Goal: Complete application form

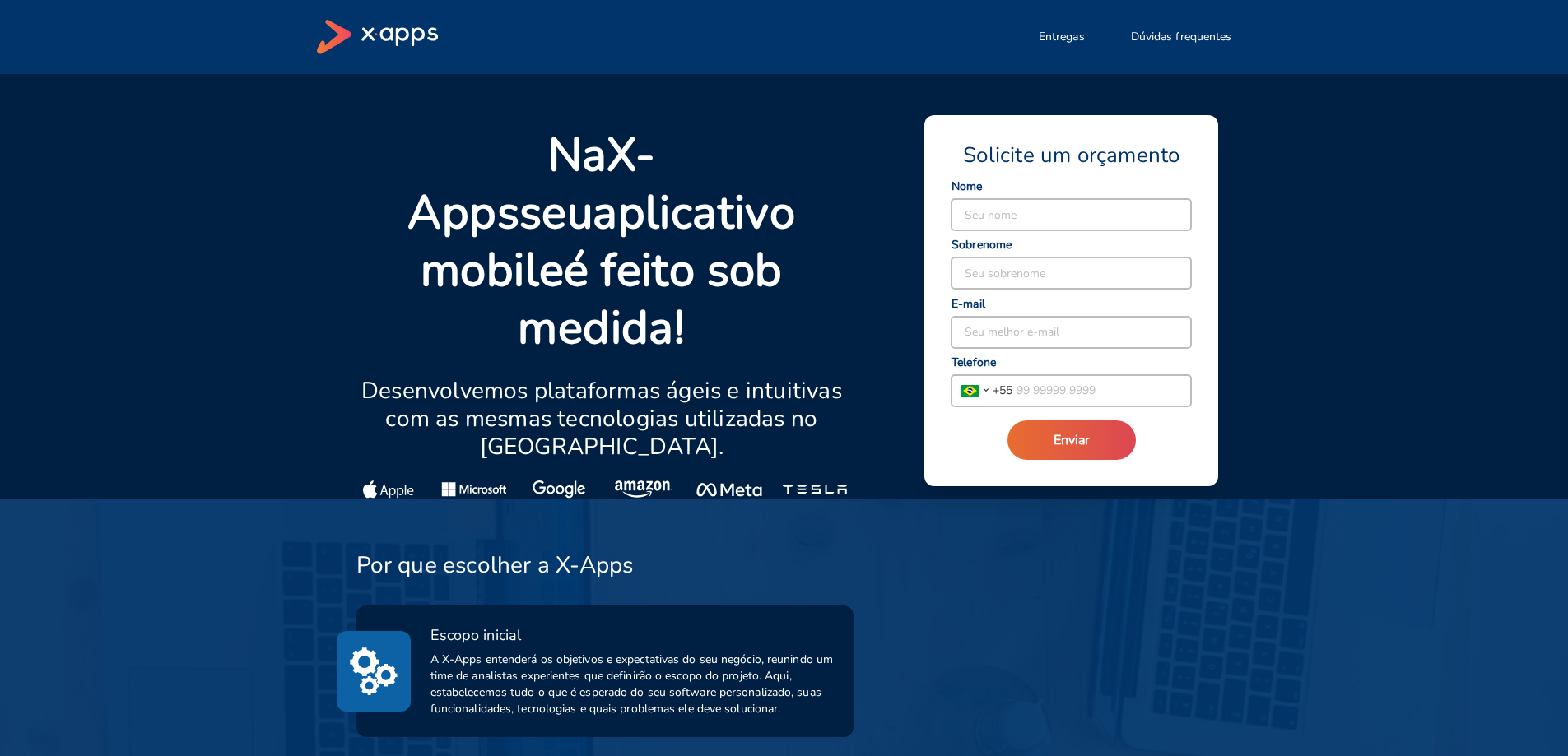
click at [1132, 200] on input at bounding box center [1071, 214] width 239 height 31
type input "[PERSON_NAME]"
type input "Raeiner"
type input "[EMAIL_ADDRESS][DOMAIN_NAME]"
type input "[PHONE_NUMBER]"
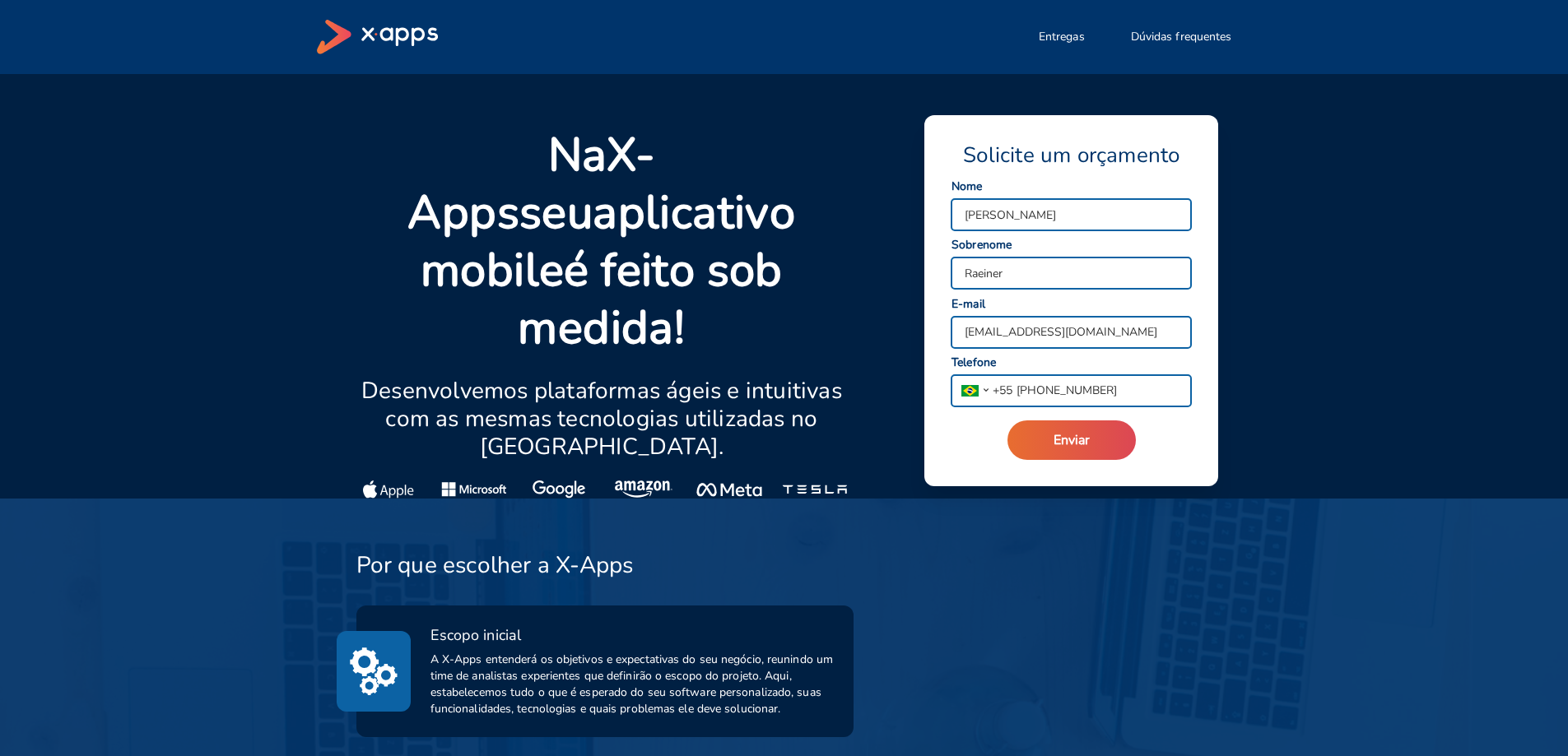
click at [1050, 271] on input "Raeiner" at bounding box center [1071, 273] width 239 height 31
click at [1061, 198] on div "[PERSON_NAME] nome" at bounding box center [1071, 214] width 241 height 33
click at [1059, 219] on input "[PERSON_NAME]" at bounding box center [1071, 214] width 239 height 31
type input "Fillipe"
click at [1074, 271] on input "Raeiner" at bounding box center [1071, 273] width 239 height 31
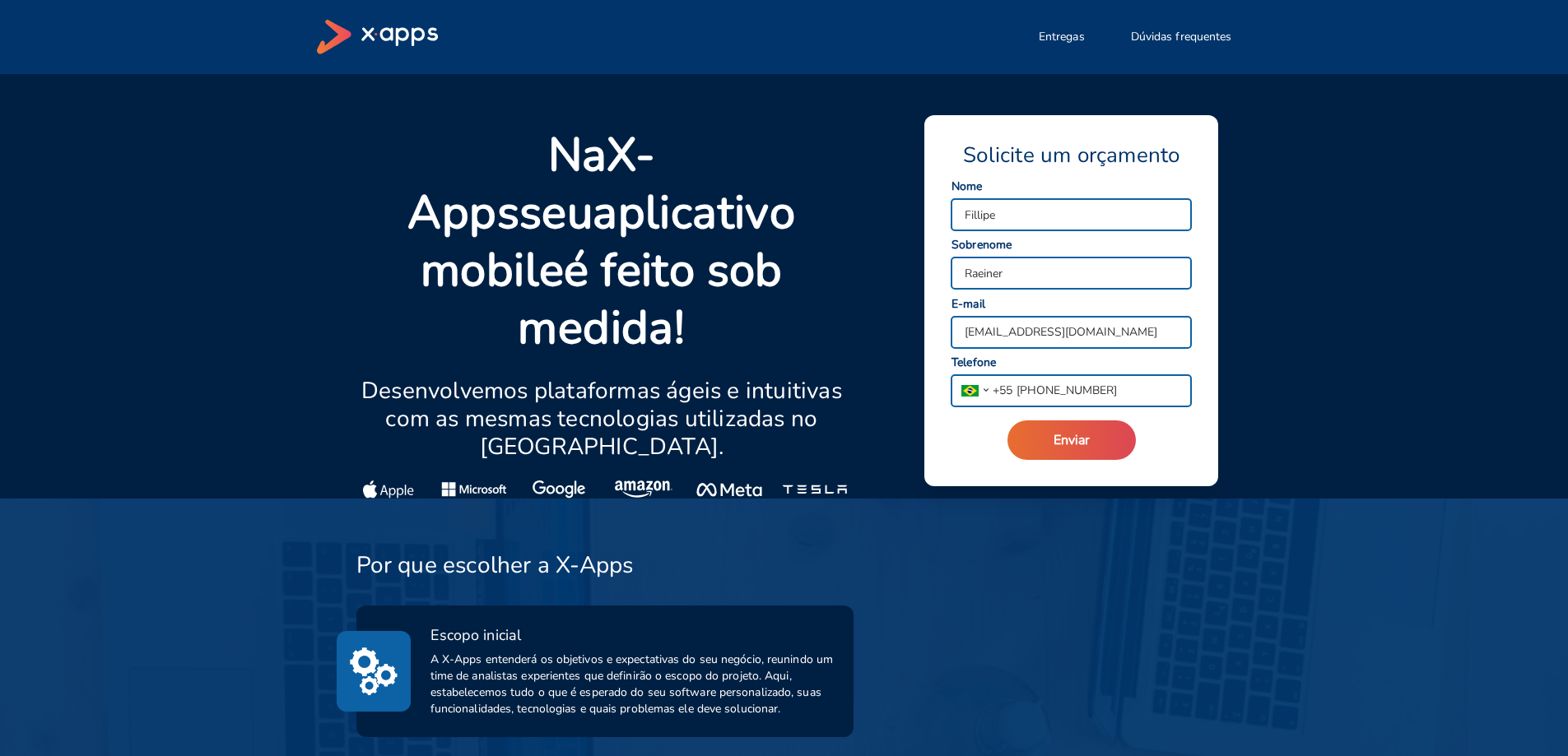
type input "[PERSON_NAME]"
click at [1085, 330] on input "[EMAIL_ADDRESS][DOMAIN_NAME]" at bounding box center [1071, 333] width 239 height 31
type input "[EMAIL_ADDRESS][DOMAIN_NAME]"
click at [1112, 391] on input "[PHONE_NUMBER]" at bounding box center [1101, 391] width 179 height 31
type input "[PHONE_NUMBER]"
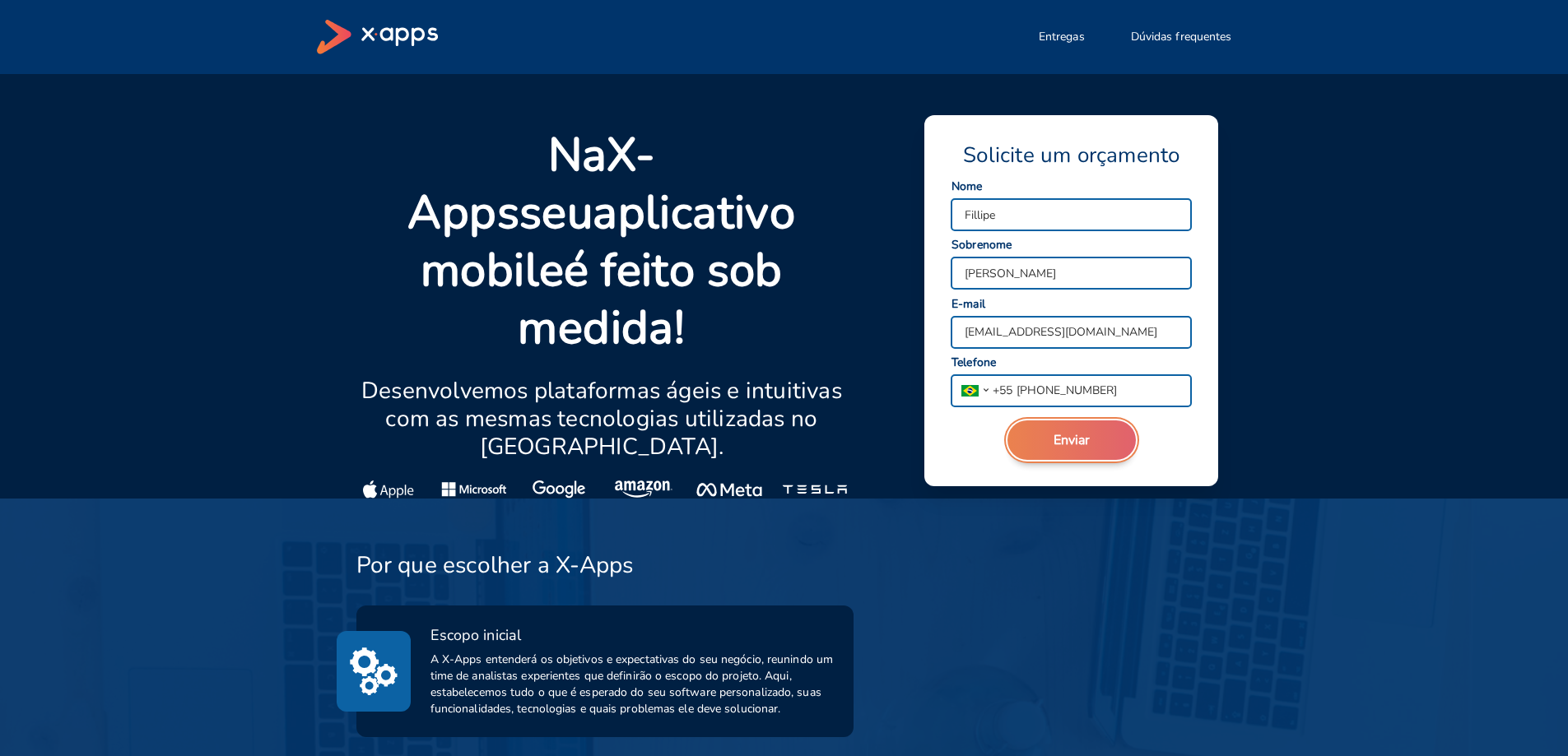
click at [1103, 435] on button "Enviar" at bounding box center [1071, 441] width 129 height 40
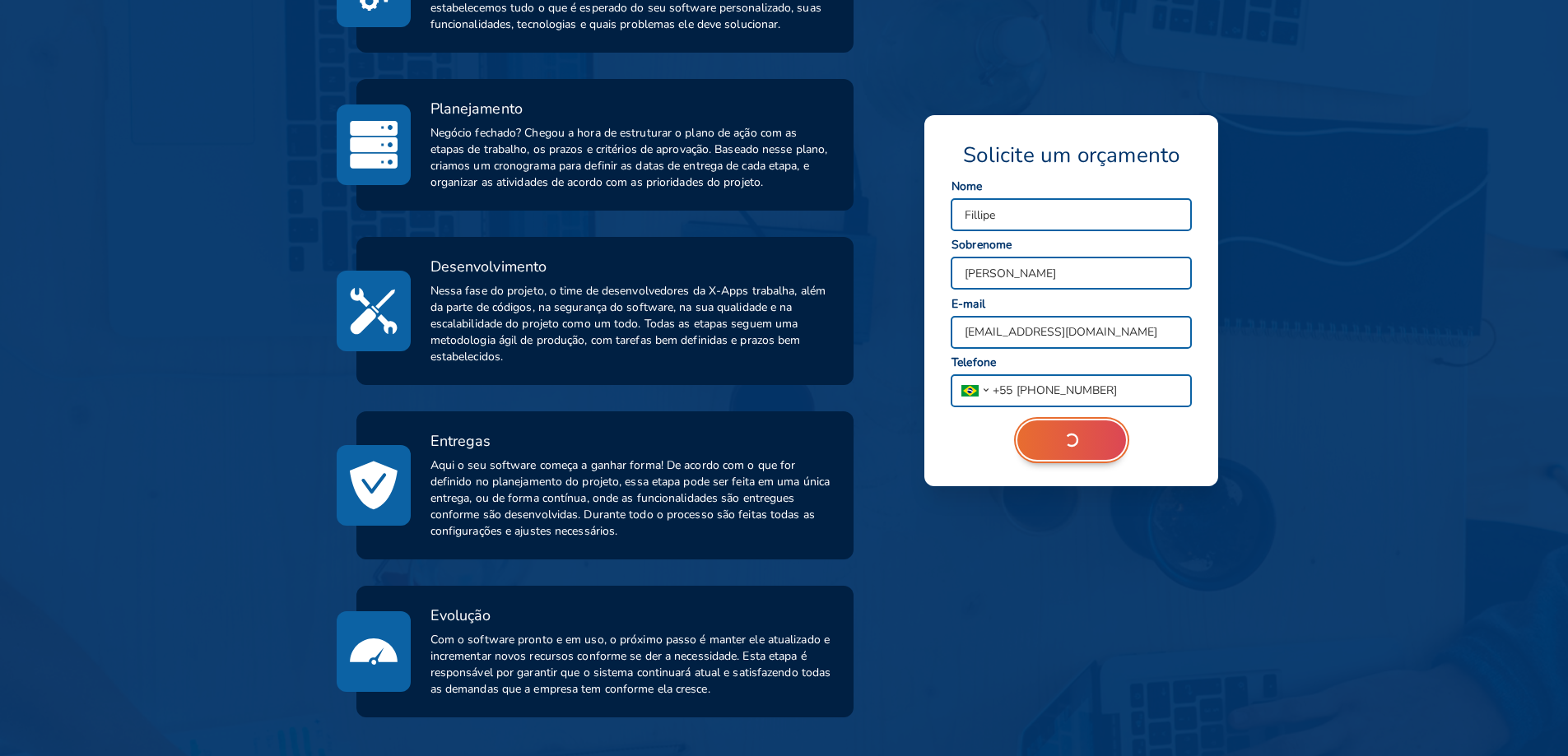
scroll to position [905, 0]
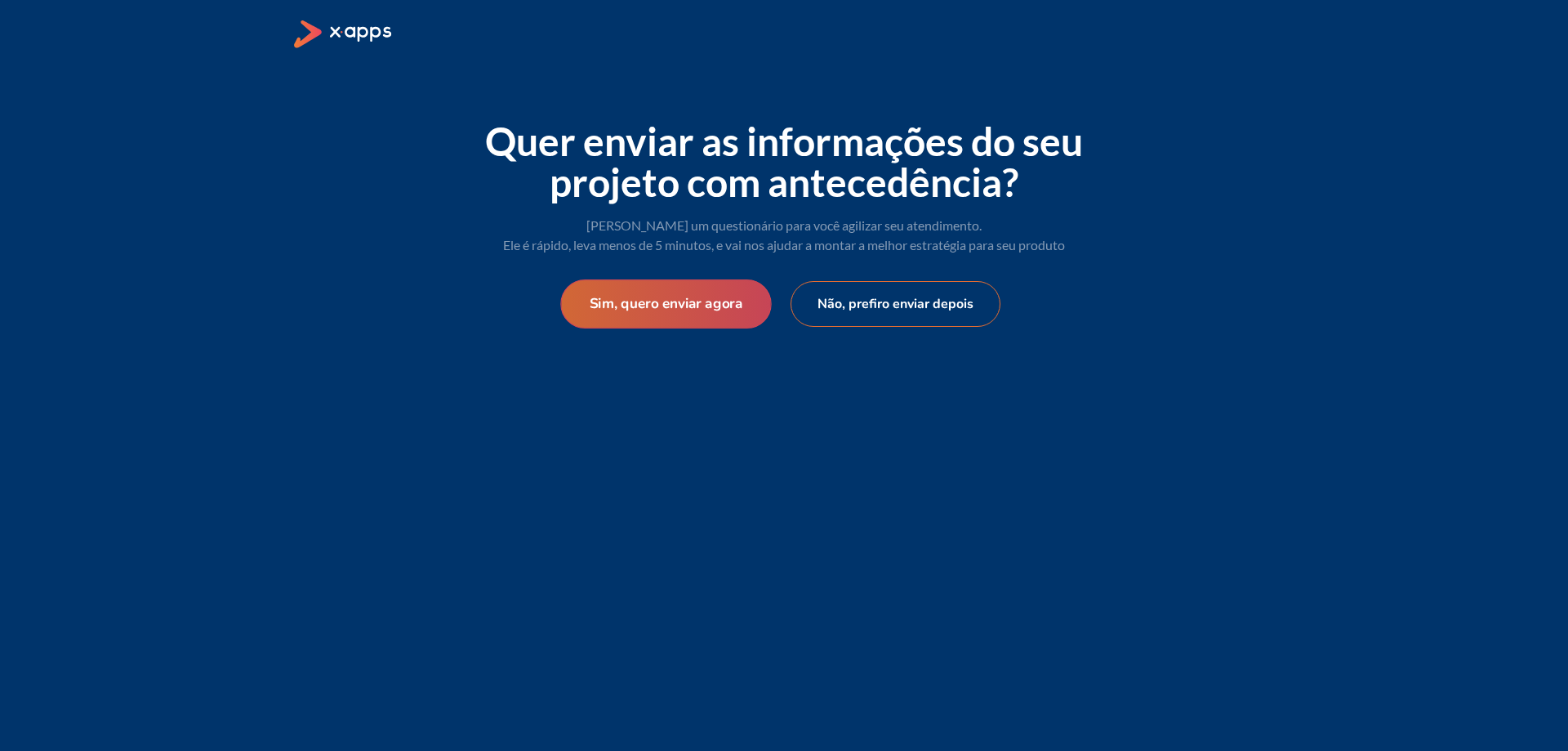
click at [684, 303] on button "Sim, quero enviar agora" at bounding box center [666, 304] width 211 height 49
